Goal: Communication & Community: Answer question/provide support

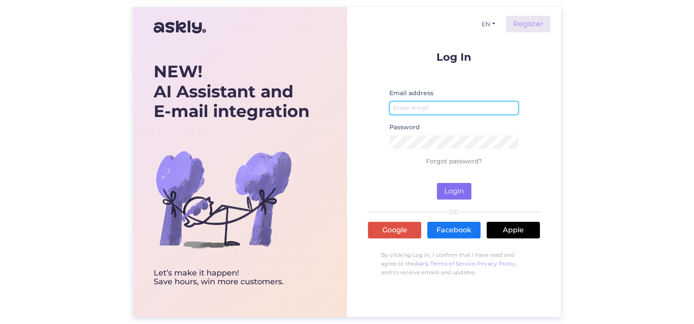
type input "[PERSON_NAME][EMAIL_ADDRESS][PERSON_NAME][DOMAIN_NAME]"
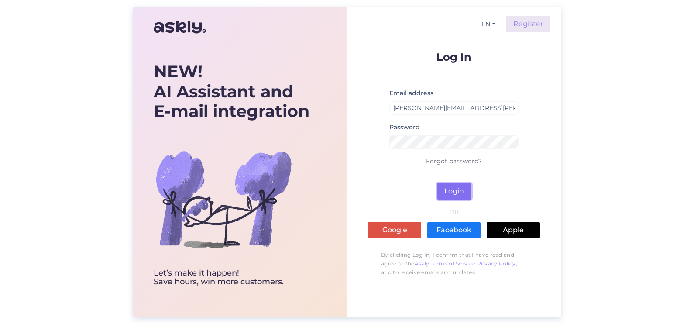
click at [466, 190] on button "Login" at bounding box center [454, 191] width 34 height 17
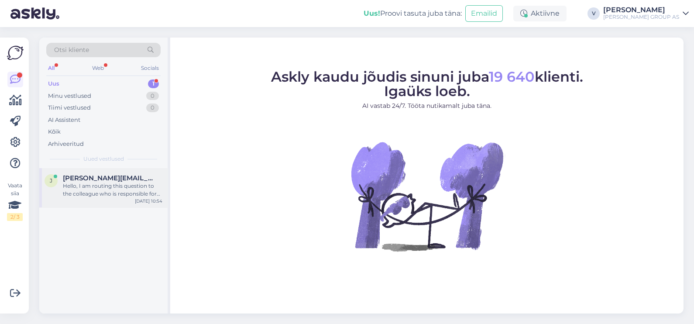
click at [113, 185] on div "Hello, I am routing this question to the colleague who is responsible for this …" at bounding box center [112, 190] width 99 height 16
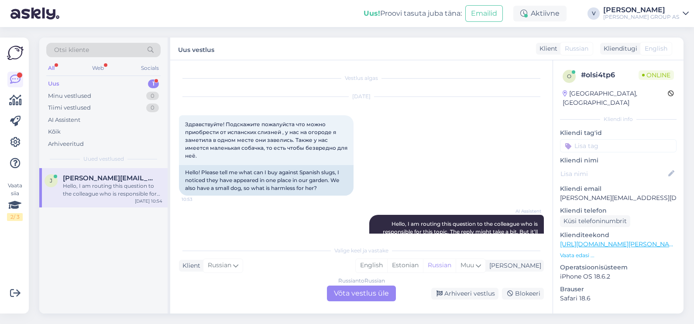
scroll to position [54, 0]
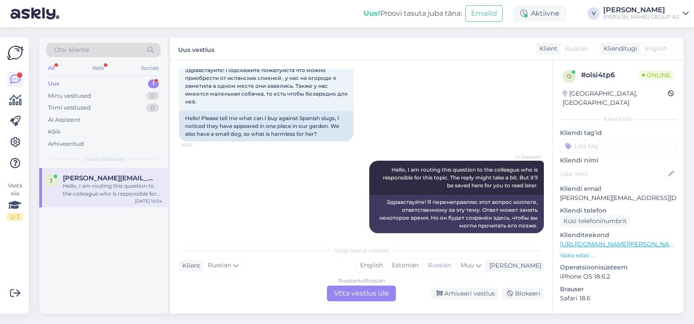
click at [356, 291] on div "Russian to Russian Võta vestlus üle" at bounding box center [361, 293] width 69 height 16
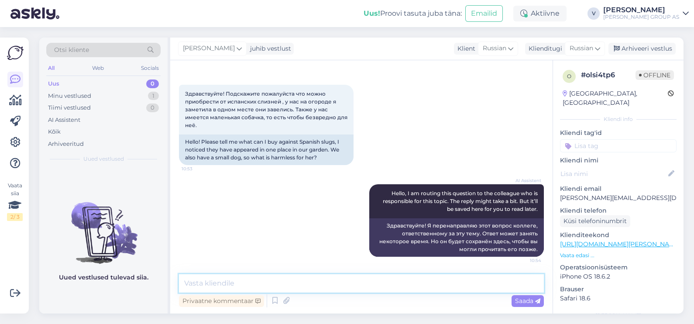
click at [241, 283] on textarea at bounding box center [361, 283] width 365 height 18
type textarea "Здравствуйте"
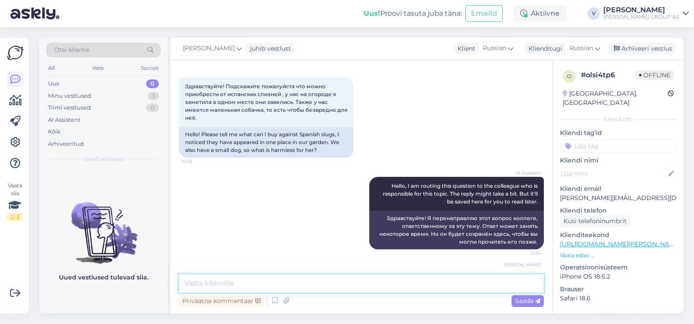
scroll to position [75, 0]
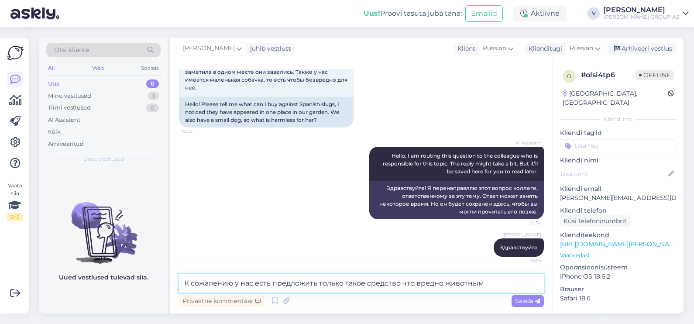
type textarea "К сожалению у нас есть предложить только такое средство что вредно животным"
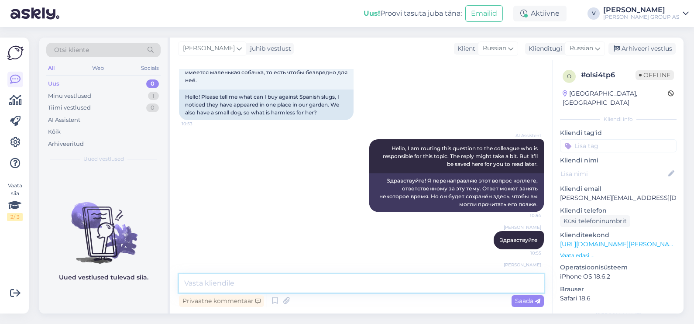
scroll to position [121, 0]
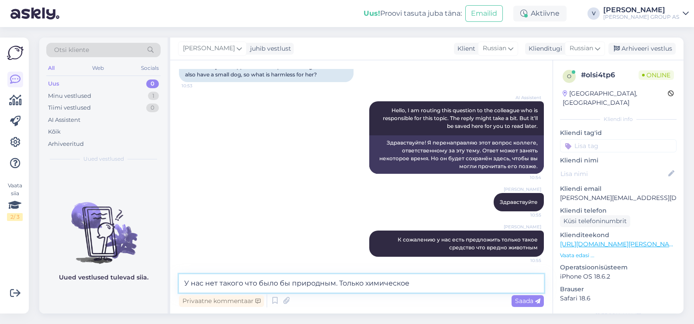
type textarea "У нас нет такого что было бы природным. Только химическое"
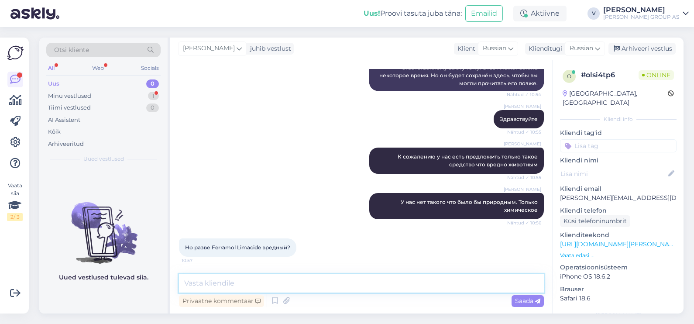
scroll to position [213, 0]
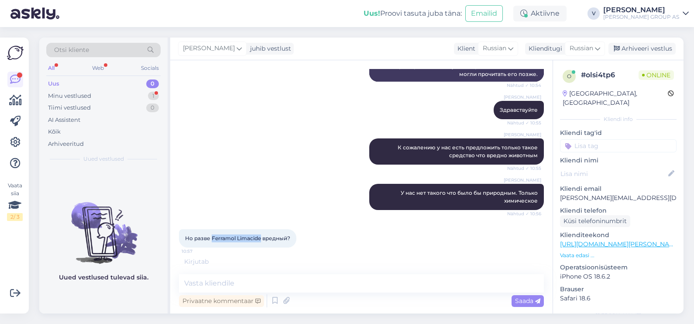
drag, startPoint x: 212, startPoint y: 236, endPoint x: 262, endPoint y: 238, distance: 49.3
click at [262, 238] on span "Но разве Ferramol Limacide вредный?" at bounding box center [237, 238] width 105 height 7
copy span "Ferramol Limacide"
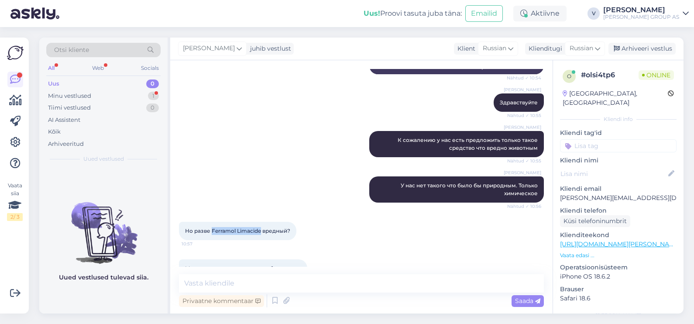
scroll to position [241, 0]
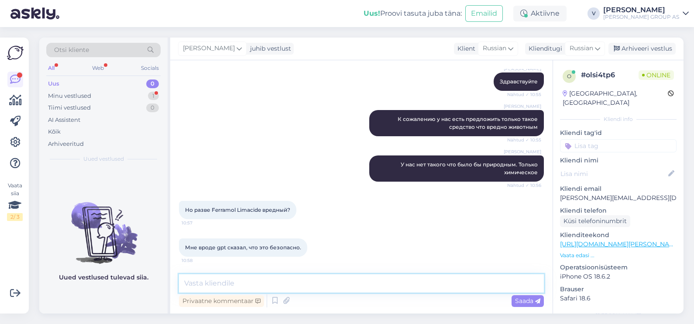
click at [256, 280] on textarea at bounding box center [361, 283] width 365 height 18
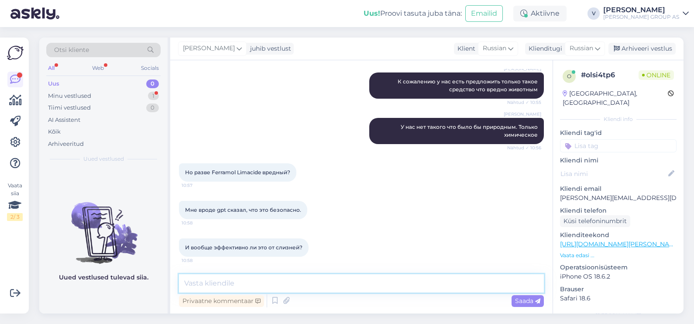
click at [281, 277] on textarea at bounding box center [361, 283] width 365 height 18
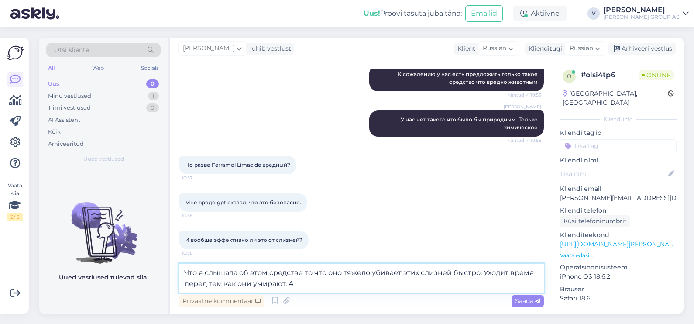
type textarea "Что я слышала об этом средстве то что оно тяжело убивает этих слизней быстро. У…"
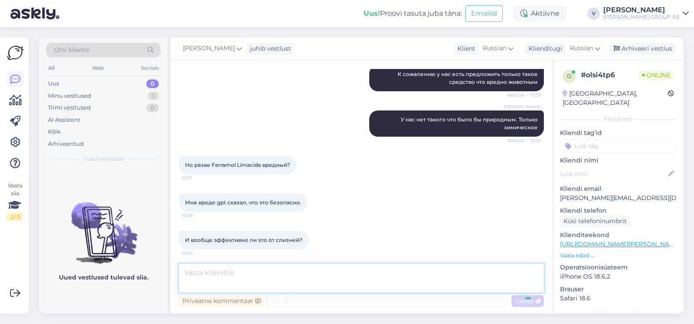
scroll to position [332, 0]
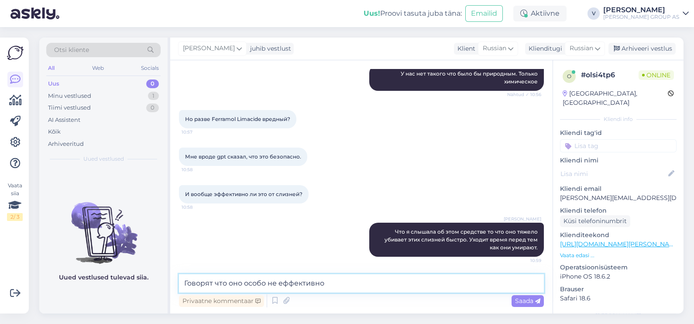
type textarea "Говорят что оно особо не еффективно"
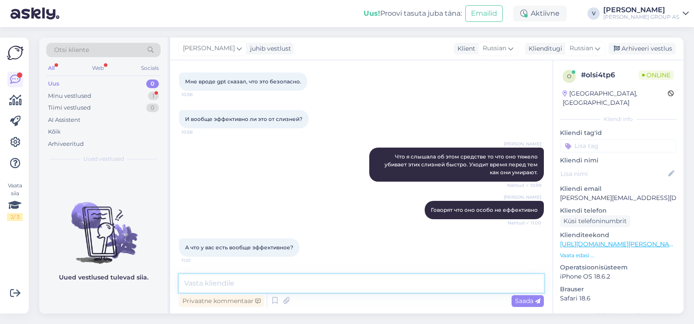
scroll to position [407, 0]
paste textarea "TÕRJEGEEL TIGUDELE JA NÄLKJATELE BALTIC AGRO 1L"
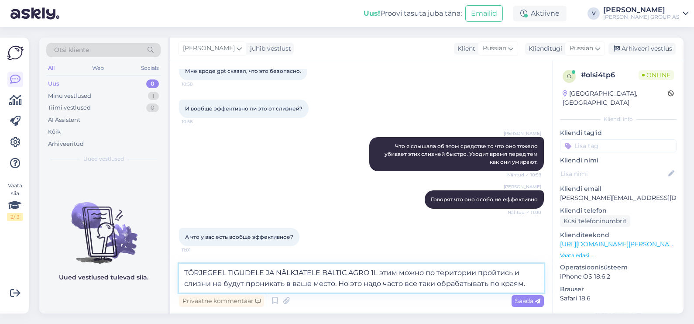
click at [467, 272] on textarea "TÕRJEGEEL TIGUDELE JA NÄLKJATELE BALTIC AGRO 1L этим можно по територии пройтис…" at bounding box center [361, 277] width 365 height 29
click at [451, 273] on textarea "TÕRJEGEEL TIGUDELE JA NÄLKJATELE BALTIC AGRO 1L этим можно по територии пройтис…" at bounding box center [361, 277] width 365 height 29
click at [526, 284] on textarea "TÕRJEGEEL TIGUDELE JA NÄLKJATELE BALTIC AGRO 1L этим можно по территории пройти…" at bounding box center [361, 277] width 365 height 29
type textarea "TÕRJEGEEL TIGUDELE JA NÄLKJATELE BALTIC AGRO 1L этим можно по территории пройти…"
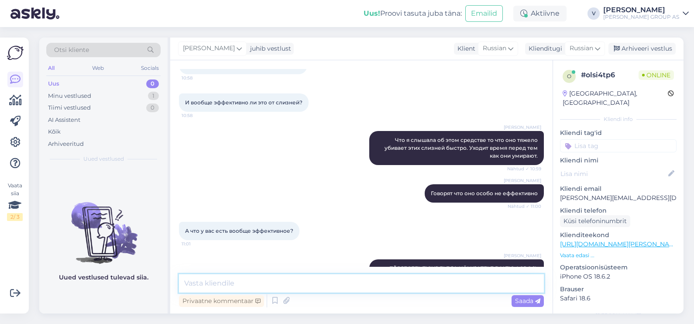
scroll to position [468, 0]
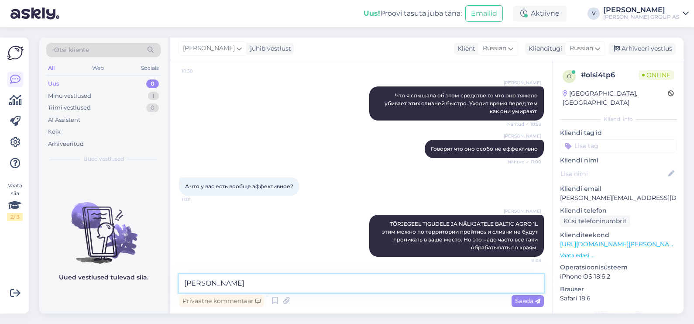
type textarea "[PERSON_NAME]"
type textarea "В данный момент прям сильного нету"
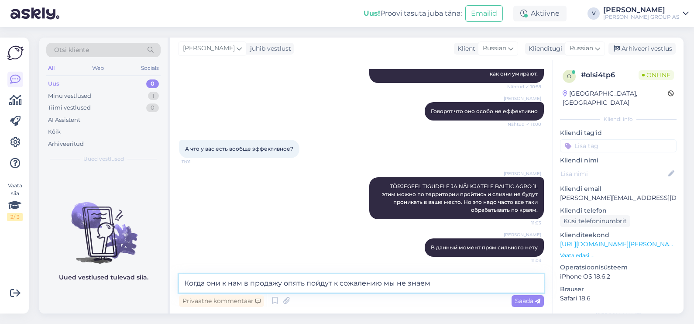
type textarea "Когда они к нам в продажу опять пойдут к сожалению мы не знаем"
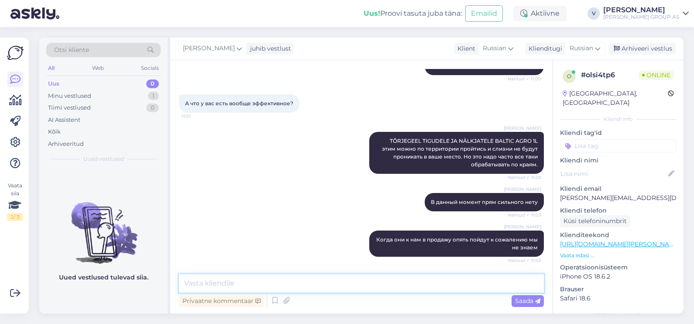
scroll to position [588, 0]
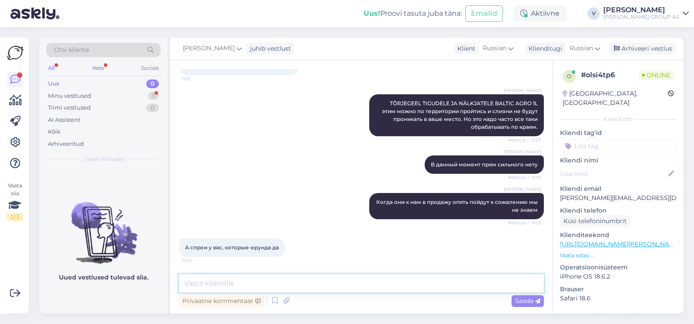
click at [227, 280] on textarea at bounding box center [361, 283] width 365 height 18
type textarea "R"
type textarea "К сожалению да"
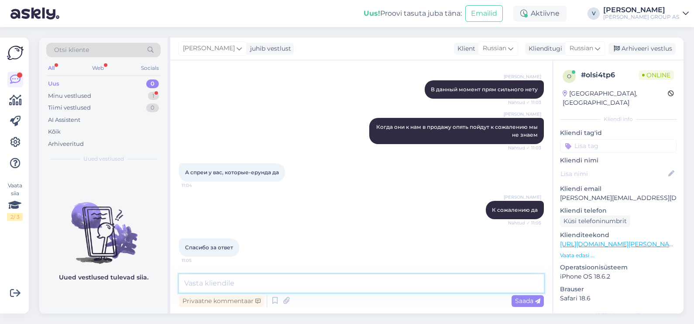
scroll to position [701, 0]
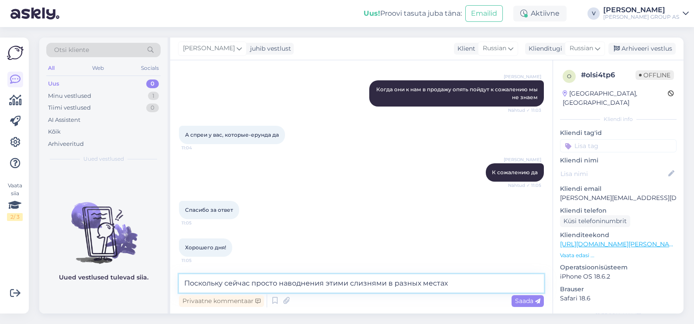
type textarea "Поскольку сейчас просто наводнения этими слизнями в разных местах"
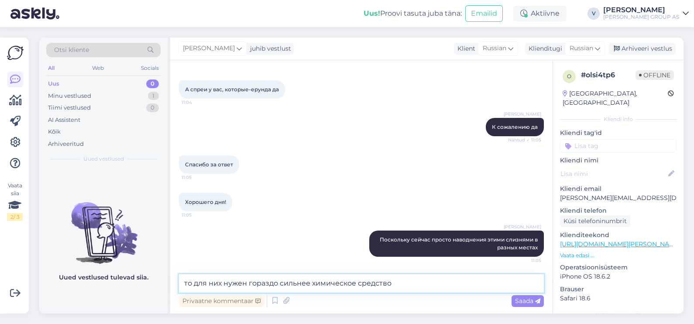
type textarea "то для них нужен гораздо сильнее химическое средство"
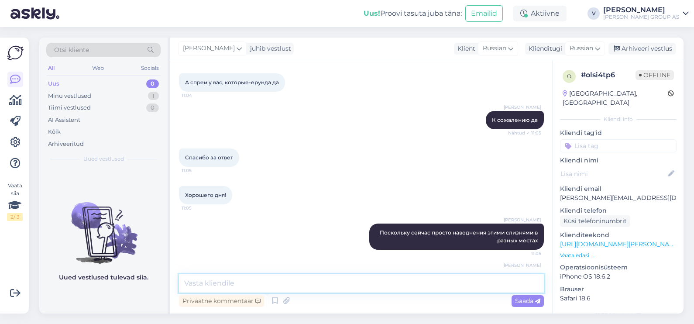
scroll to position [784, 0]
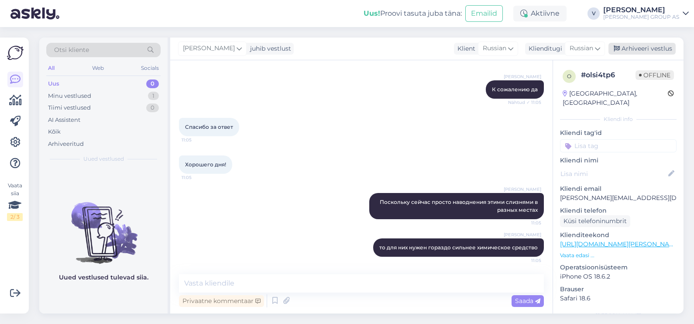
click at [635, 47] on div "Arhiveeri vestlus" at bounding box center [641, 49] width 67 height 12
